Goal: Information Seeking & Learning: Check status

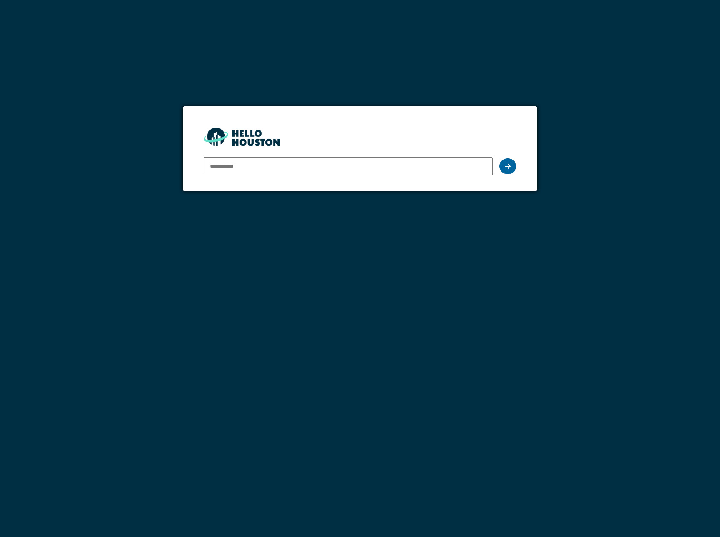
type input "**********"
click at [515, 166] on div at bounding box center [507, 166] width 17 height 16
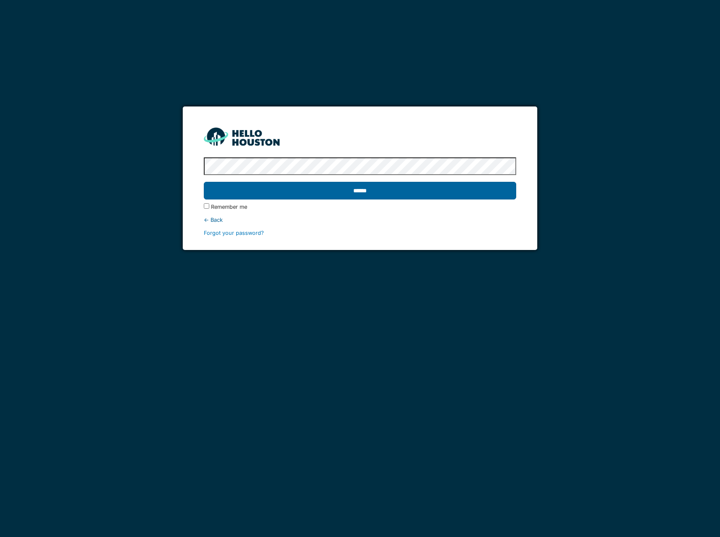
click at [356, 189] on input "******" at bounding box center [360, 191] width 312 height 18
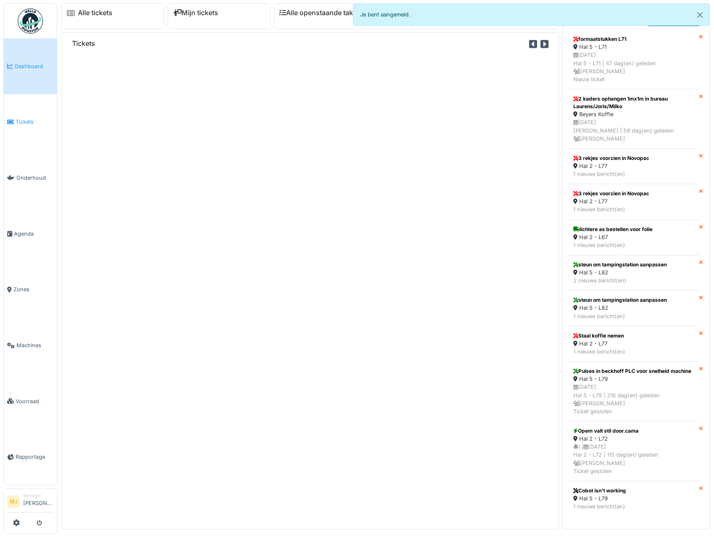
click at [25, 115] on link "Tickets" at bounding box center [30, 122] width 53 height 56
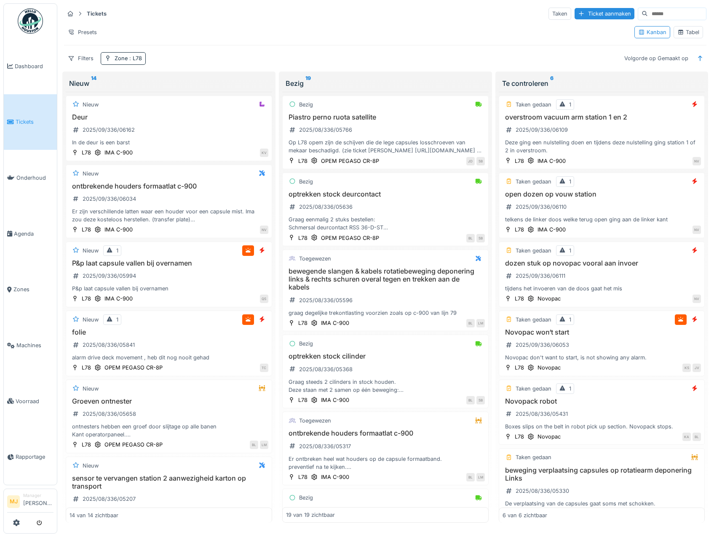
click at [676, 40] on div "[PERSON_NAME]" at bounding box center [668, 32] width 75 height 19
click at [678, 32] on div "Tabel" at bounding box center [688, 32] width 22 height 8
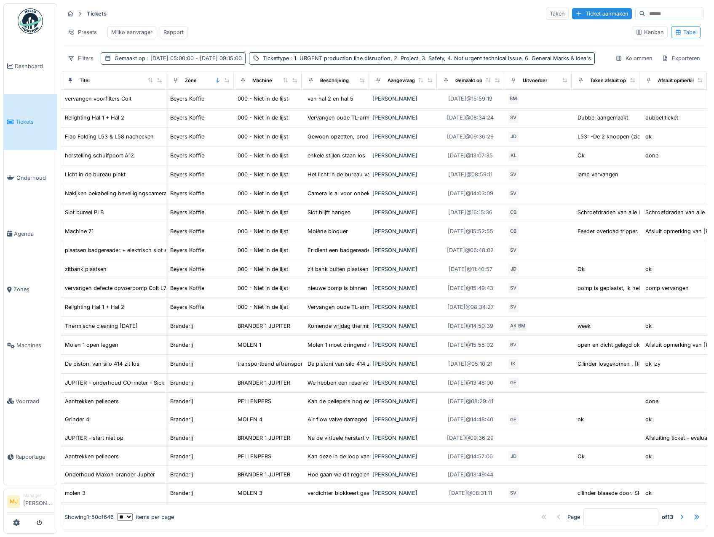
click at [134, 62] on div "Gemaakt op : 1-6-2025 05:00:00 - 1-7-2025 09:15:00" at bounding box center [178, 58] width 127 height 8
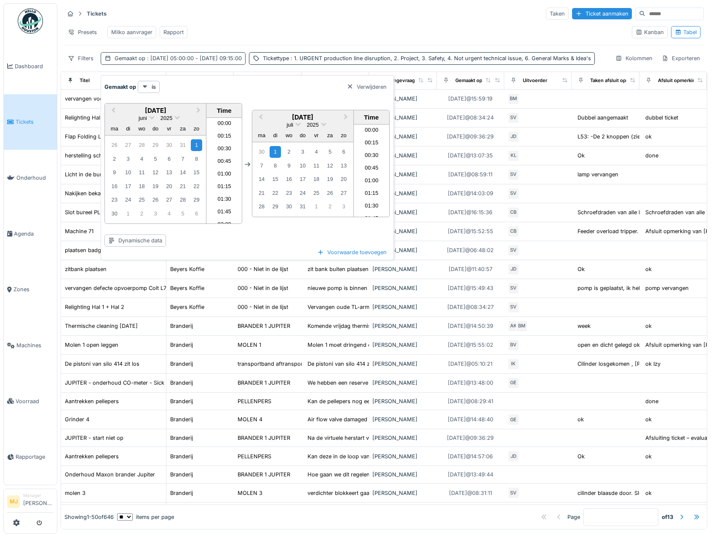
scroll to position [428, 0]
click at [198, 110] on span "Next Month" at bounding box center [198, 111] width 0 height 10
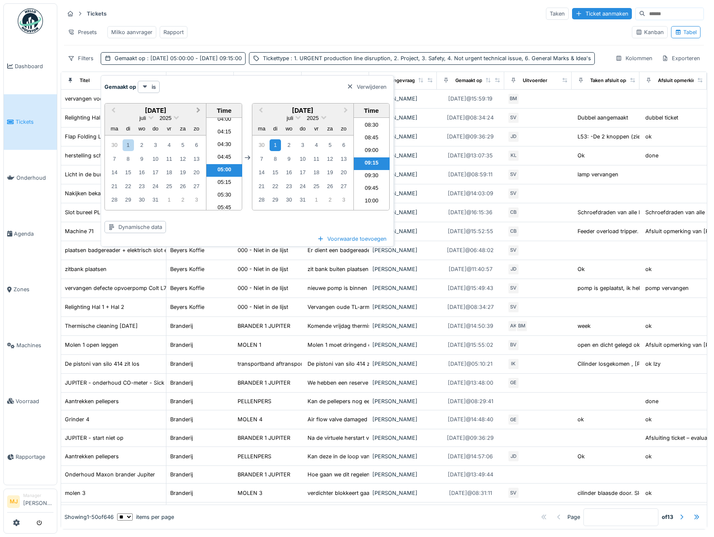
click at [198, 110] on span "Next Month" at bounding box center [198, 111] width 0 height 10
click at [169, 145] on div "5" at bounding box center [168, 144] width 11 height 11
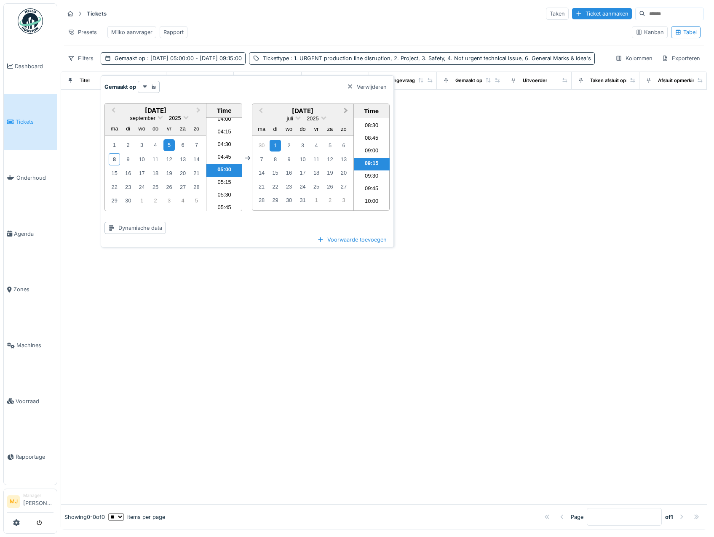
click at [346, 108] on button "Next Month" at bounding box center [346, 111] width 13 height 13
click at [346, 108] on button "Next Month" at bounding box center [346, 110] width 13 height 13
click at [254, 112] on button "Previous Month" at bounding box center [259, 111] width 13 height 13
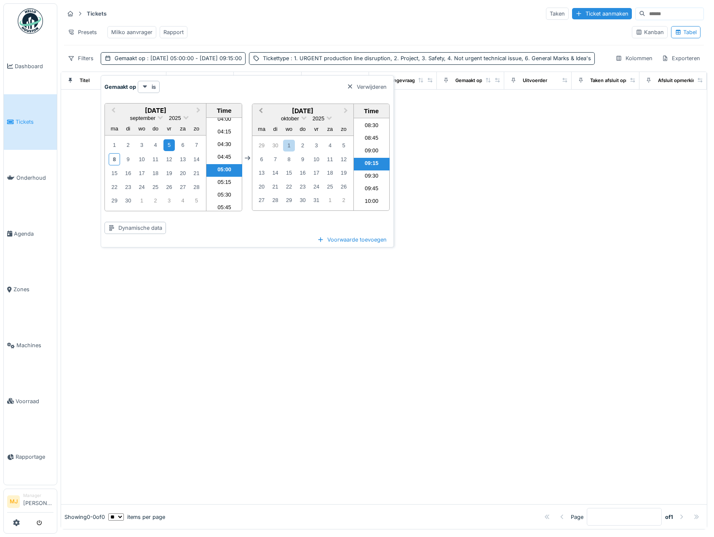
click at [264, 109] on button "Previous Month" at bounding box center [259, 111] width 13 height 13
click at [262, 160] on div "8" at bounding box center [261, 159] width 11 height 12
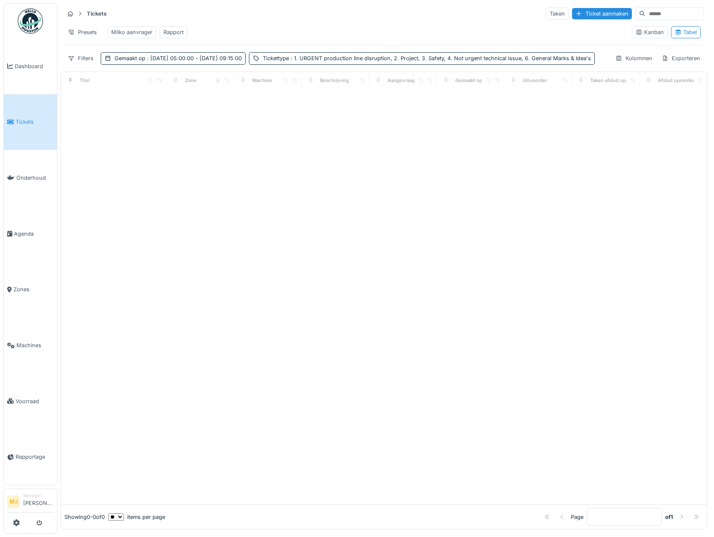
click at [374, 36] on div "Presets Milko aanvrager Rapport" at bounding box center [344, 32] width 561 height 19
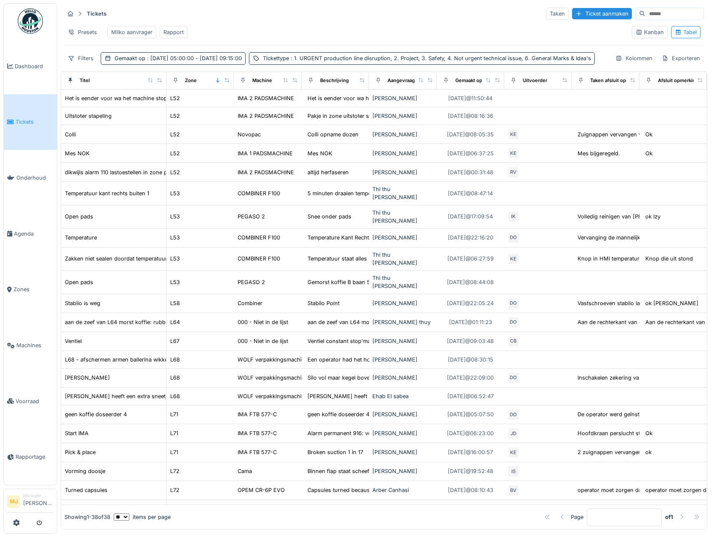
click at [179, 34] on div "Rapport" at bounding box center [173, 32] width 20 height 8
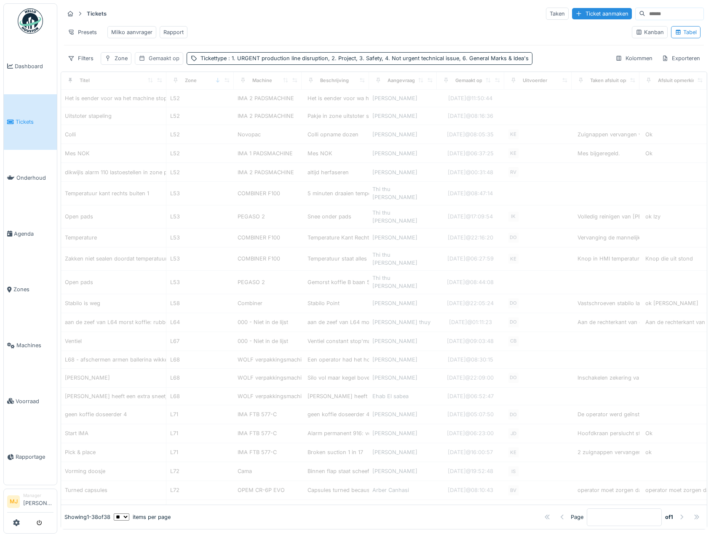
click at [160, 62] on div "Gemaakt op" at bounding box center [164, 58] width 31 height 8
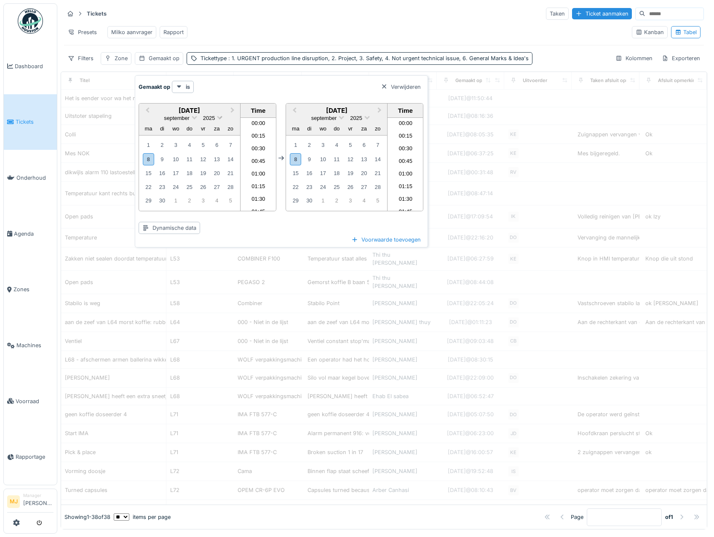
scroll to position [402, 0]
click at [205, 145] on div "5" at bounding box center [202, 144] width 11 height 11
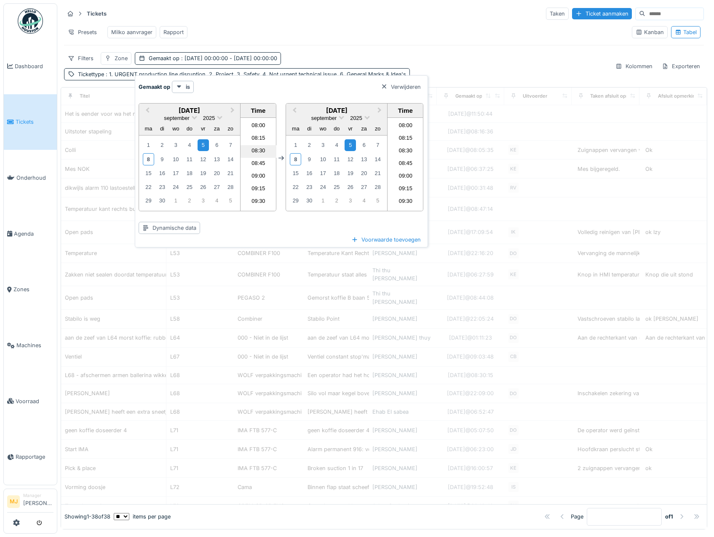
click at [244, 152] on li "08:30" at bounding box center [258, 151] width 36 height 13
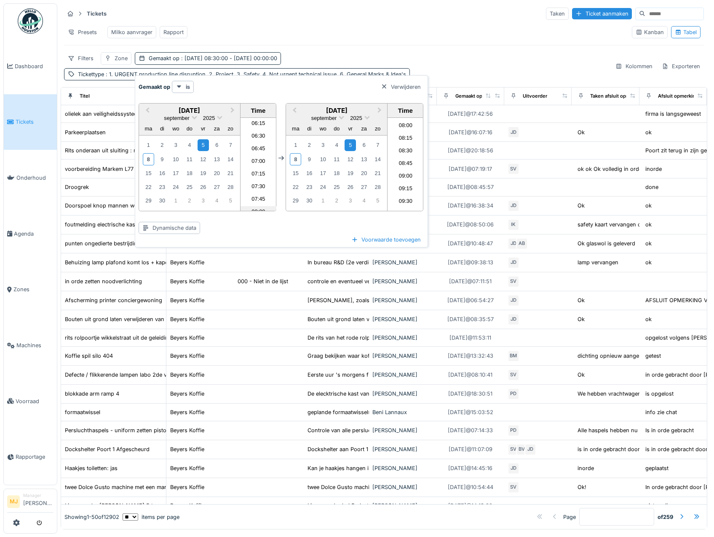
scroll to position [276, 0]
click at [257, 172] on li "06:30" at bounding box center [258, 177] width 36 height 13
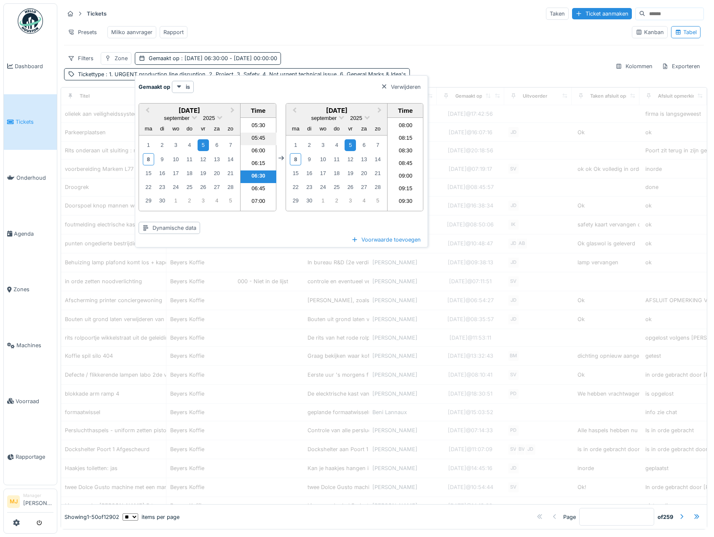
click at [253, 143] on li "05:45" at bounding box center [258, 139] width 36 height 13
click at [257, 149] on li "06:00" at bounding box center [258, 151] width 36 height 13
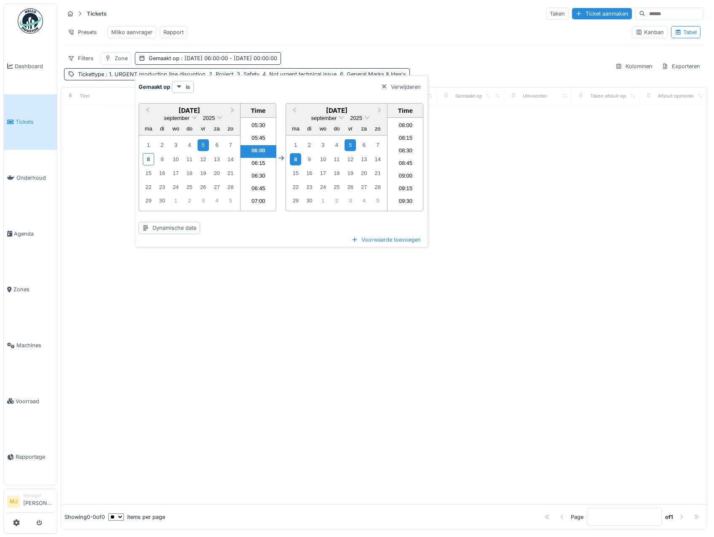
click at [298, 160] on div "8" at bounding box center [295, 159] width 11 height 12
click at [400, 144] on li "08:15" at bounding box center [405, 139] width 36 height 13
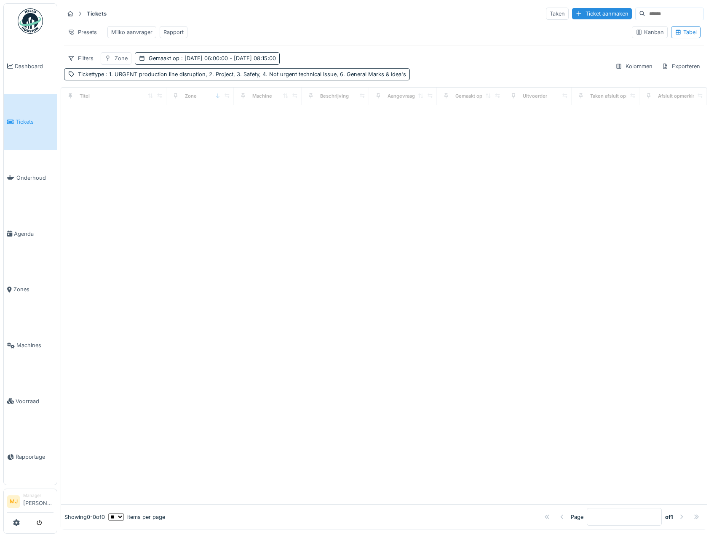
click at [125, 62] on div "Zone" at bounding box center [121, 58] width 13 height 8
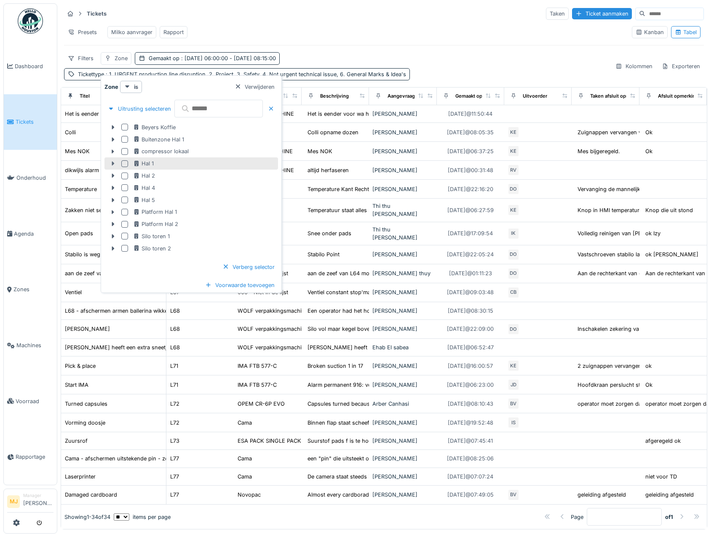
click at [114, 164] on icon at bounding box center [113, 164] width 3 height 4
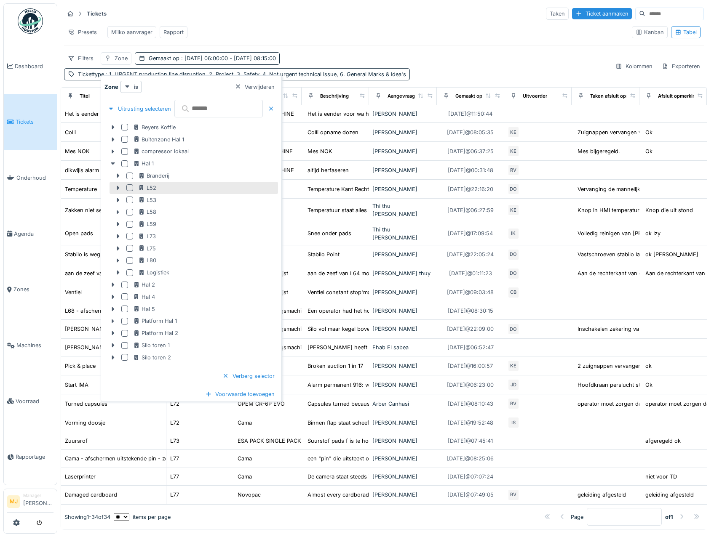
click at [131, 189] on div at bounding box center [129, 187] width 7 height 7
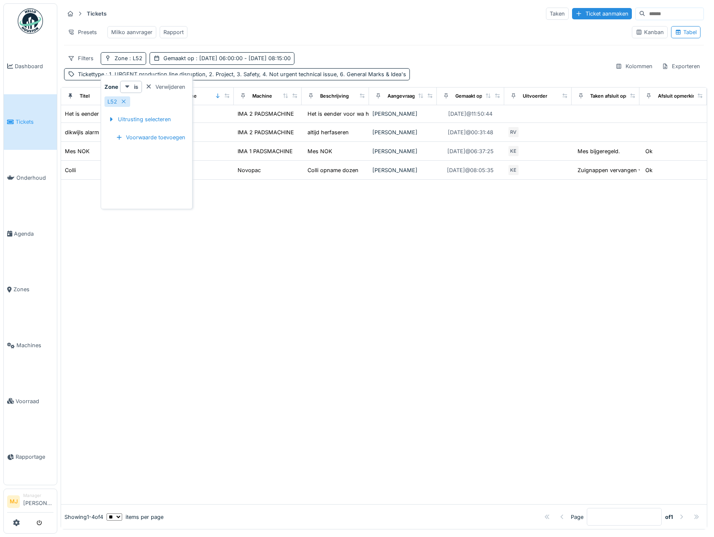
click at [435, 40] on div "Presets Milko aanvrager Rapport" at bounding box center [344, 32] width 561 height 19
click at [176, 62] on div "Gemaakt op : 5-9-2025 06:00:00 - 8-9-2025 08:15:00" at bounding box center [226, 58] width 127 height 8
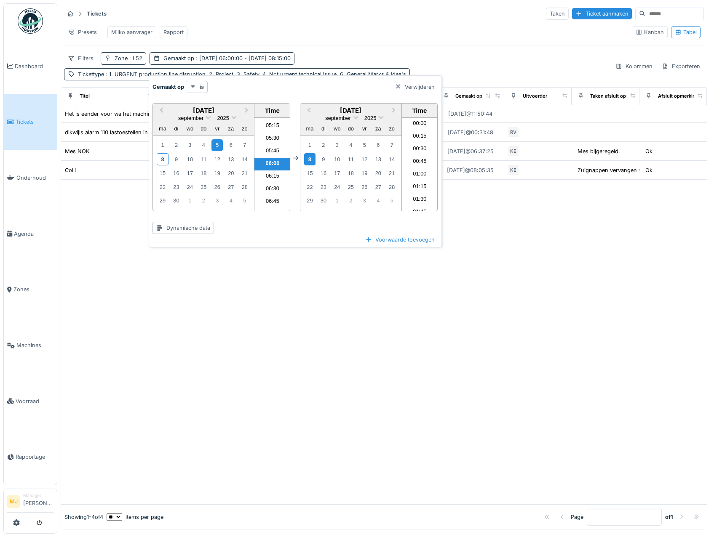
scroll to position [377, 0]
click at [206, 148] on div "4" at bounding box center [203, 144] width 11 height 11
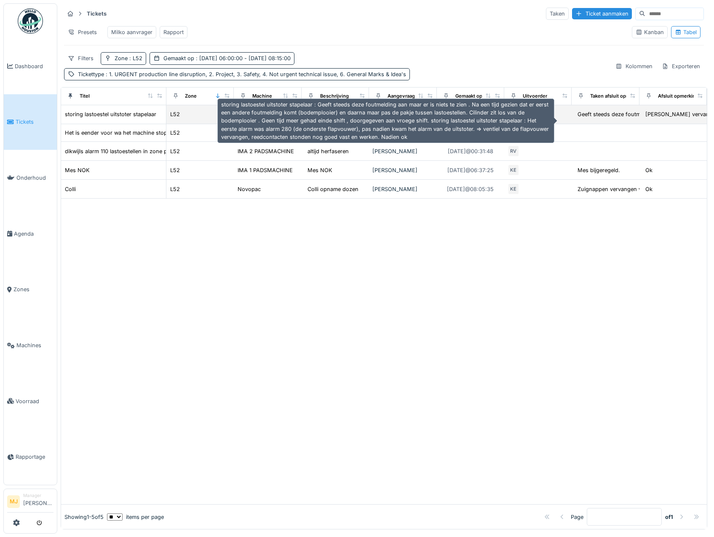
click at [590, 118] on div "Geeft steeds deze foutmelding aan maar er is ni..." at bounding box center [641, 114] width 128 height 8
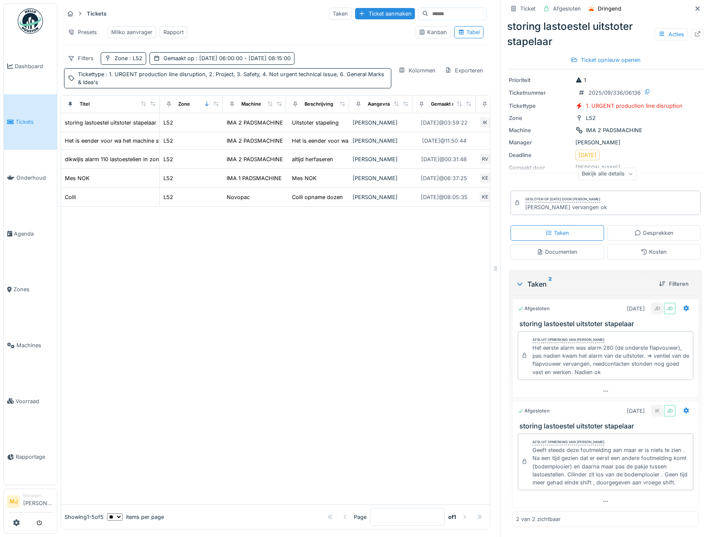
scroll to position [6, 0]
drag, startPoint x: 590, startPoint y: 357, endPoint x: 647, endPoint y: 350, distance: 57.7
click at [647, 350] on div "Het eerste alarm was alarm 280 (de onderste flapvouwer), pas nadien kwam het al…" at bounding box center [610, 360] width 157 height 32
copy div "ventiel van de flapvouwer vervangen"
click at [694, 5] on div at bounding box center [697, 9] width 7 height 8
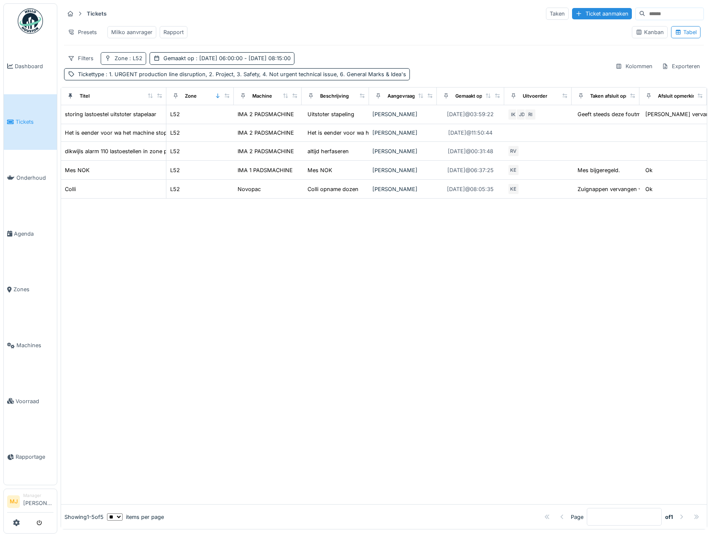
click at [128, 61] on span ": L52" at bounding box center [135, 58] width 15 height 6
click at [125, 101] on icon at bounding box center [123, 101] width 7 height 5
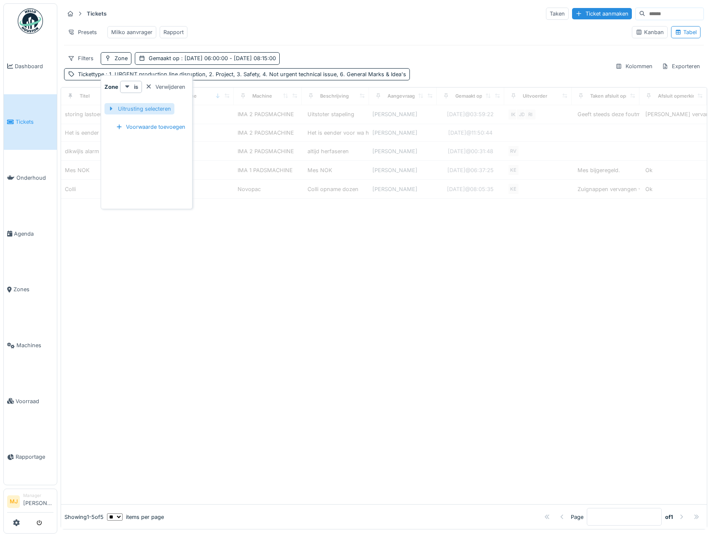
click at [109, 109] on div at bounding box center [111, 109] width 7 height 8
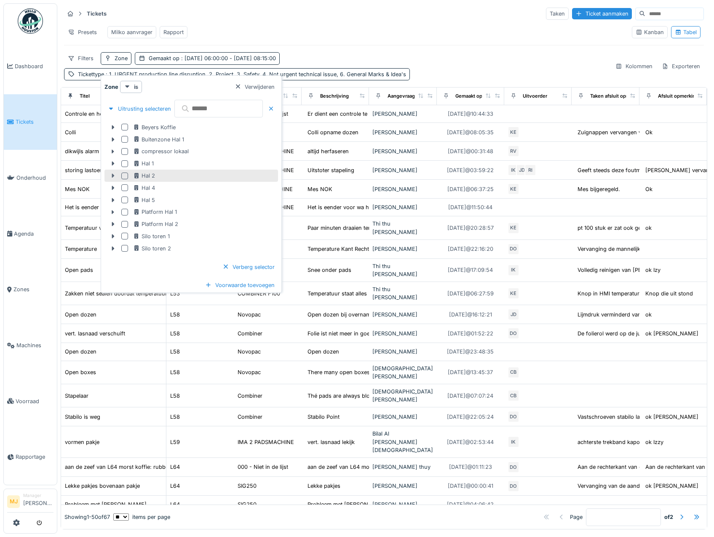
click at [112, 173] on icon at bounding box center [112, 175] width 7 height 5
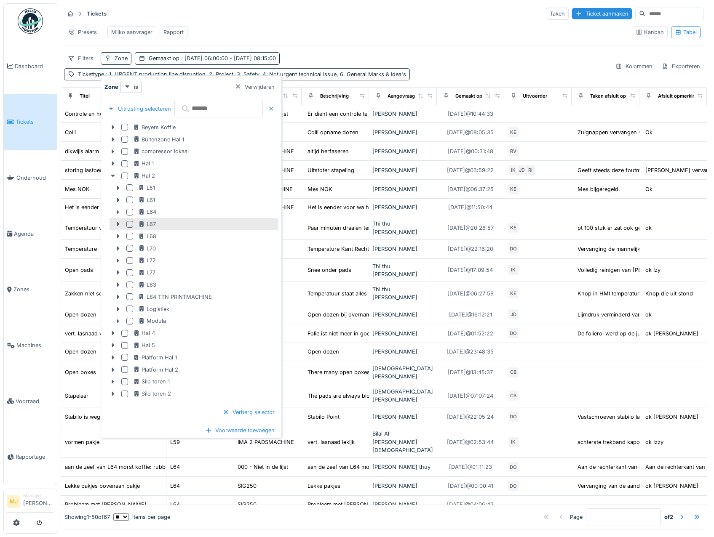
click at [132, 226] on div at bounding box center [129, 224] width 7 height 7
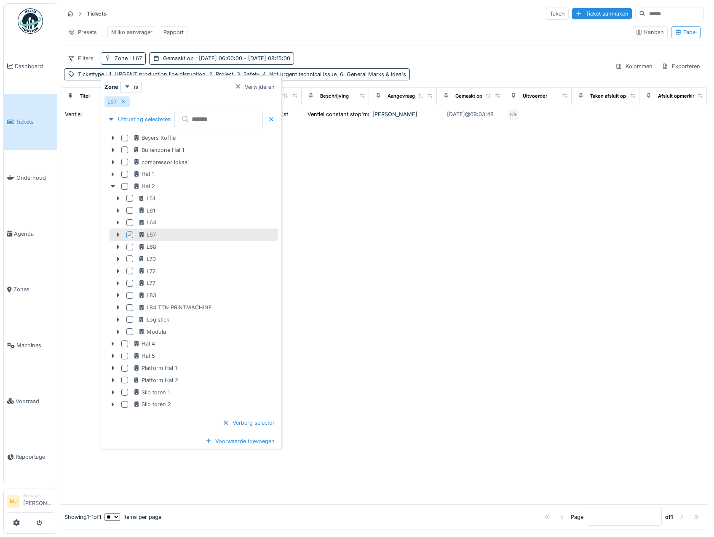
click at [379, 32] on div "Presets Milko aanvrager Rapport" at bounding box center [344, 32] width 561 height 19
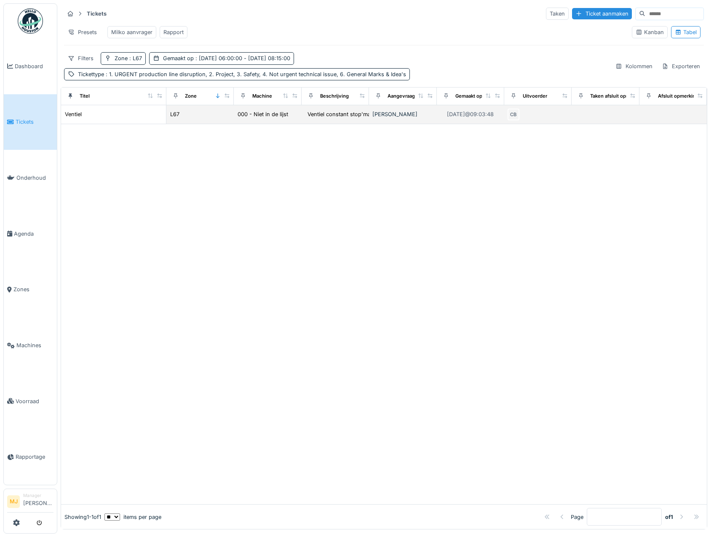
click at [529, 117] on div "CB" at bounding box center [537, 115] width 61 height 12
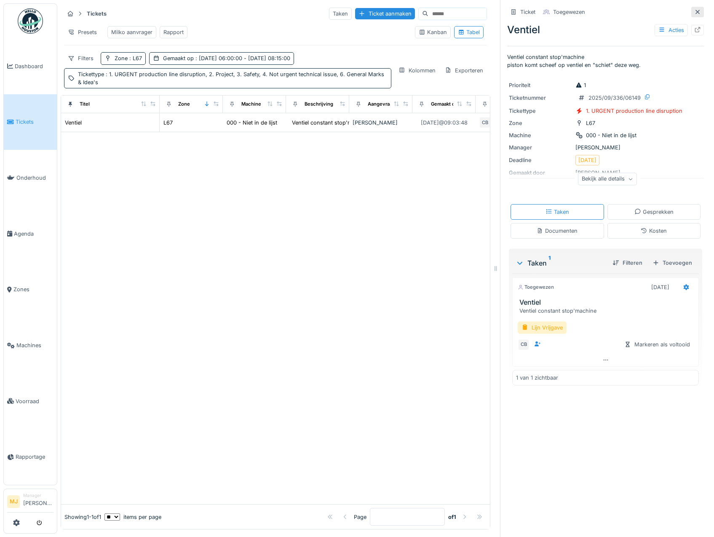
click at [694, 9] on icon at bounding box center [697, 11] width 7 height 5
